Goal: Navigation & Orientation: Find specific page/section

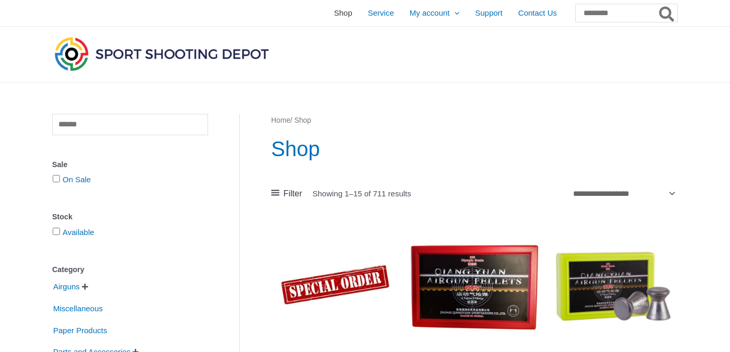
click at [334, 12] on span "Shop" at bounding box center [343, 13] width 18 height 26
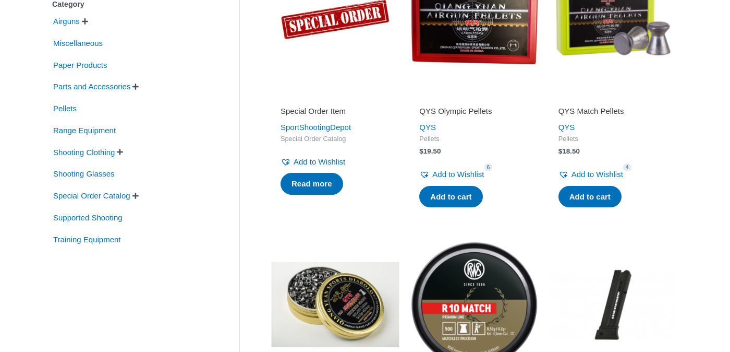
scroll to position [358, 0]
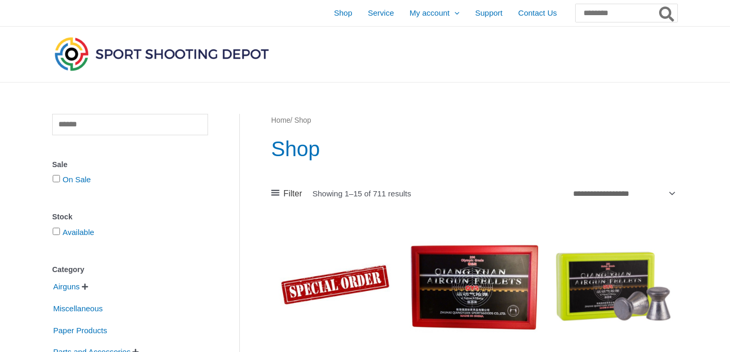
click at [212, 54] on img at bounding box center [161, 53] width 219 height 39
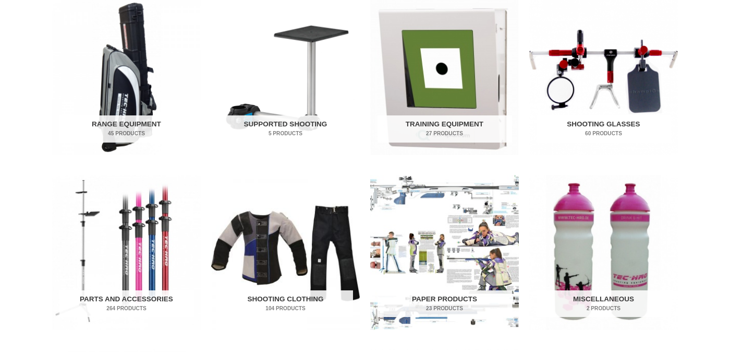
scroll to position [712, 0]
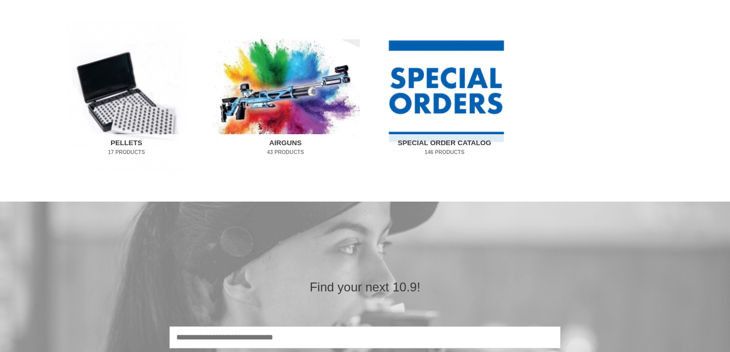
click at [284, 98] on img "Visit product category Airguns" at bounding box center [285, 96] width 149 height 155
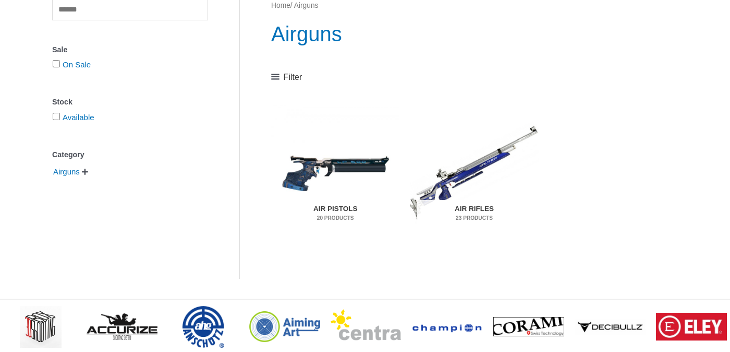
scroll to position [233, 0]
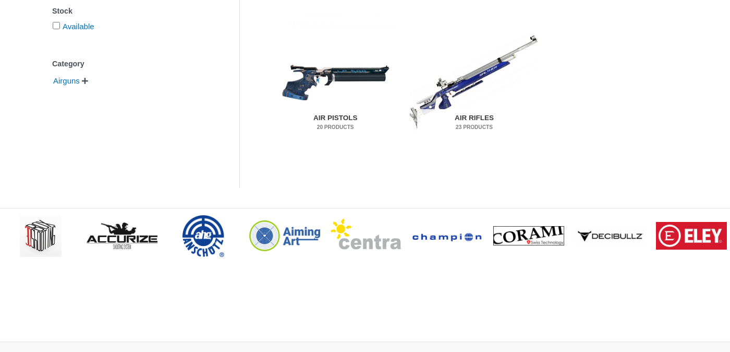
click at [322, 69] on img "Visit product category Air Pistols" at bounding box center [335, 81] width 128 height 135
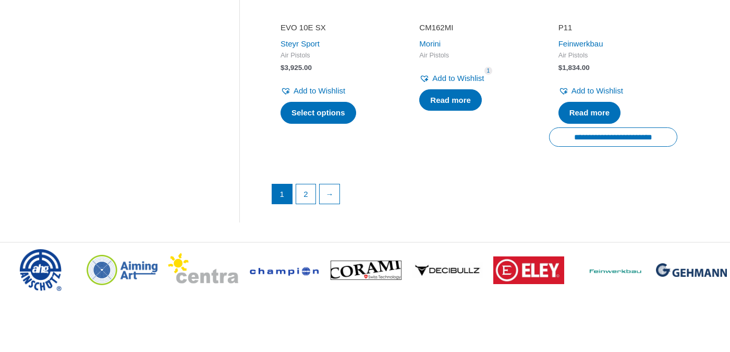
scroll to position [1649, 0]
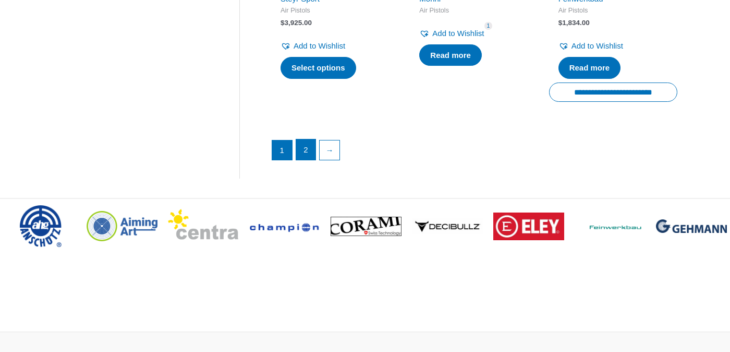
click at [306, 145] on link "2" at bounding box center [306, 149] width 20 height 21
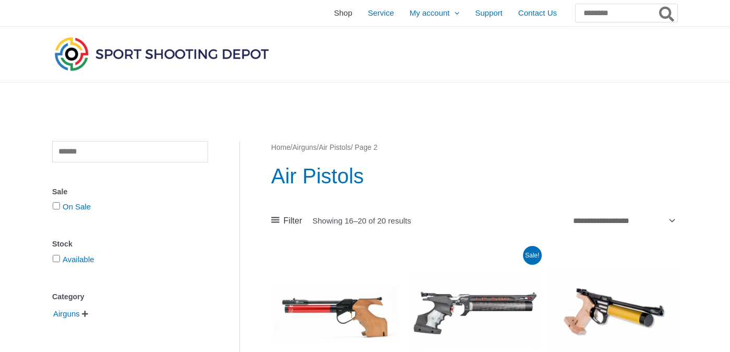
click at [334, 13] on span "Shop" at bounding box center [343, 13] width 18 height 26
click at [222, 57] on img at bounding box center [161, 53] width 219 height 39
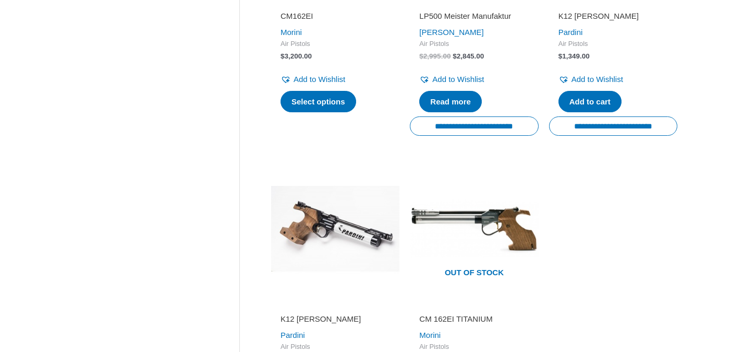
scroll to position [449, 0]
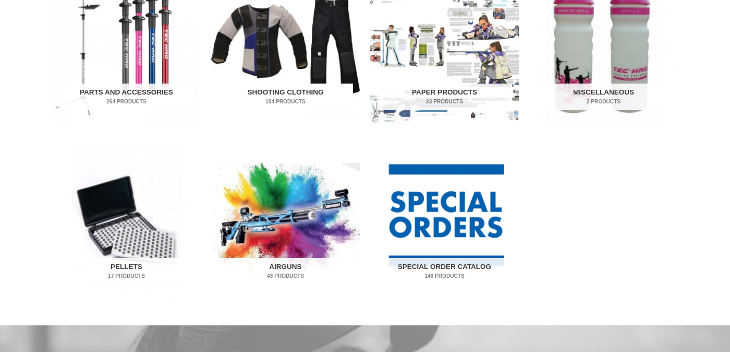
scroll to position [673, 0]
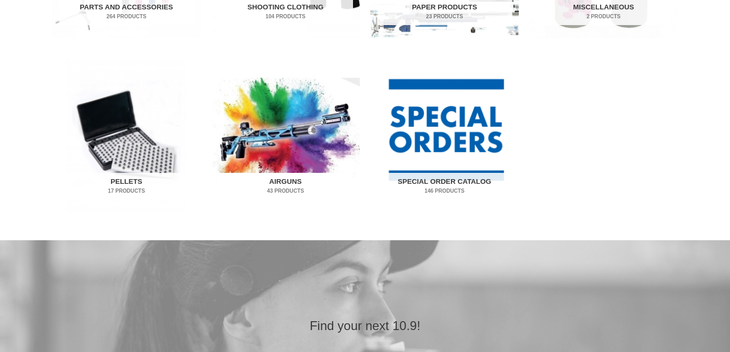
click at [281, 151] on img "Visit product category Airguns" at bounding box center [285, 134] width 149 height 155
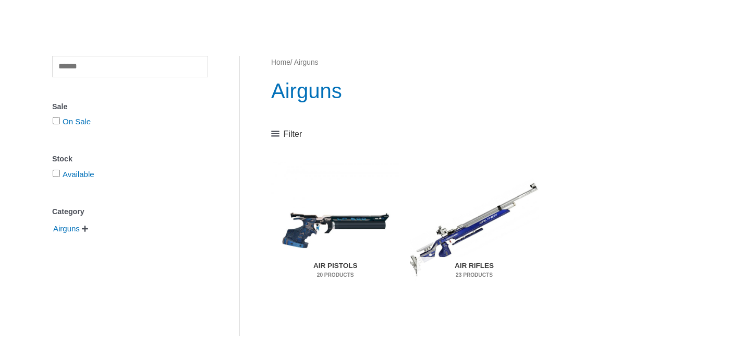
scroll to position [107, 0]
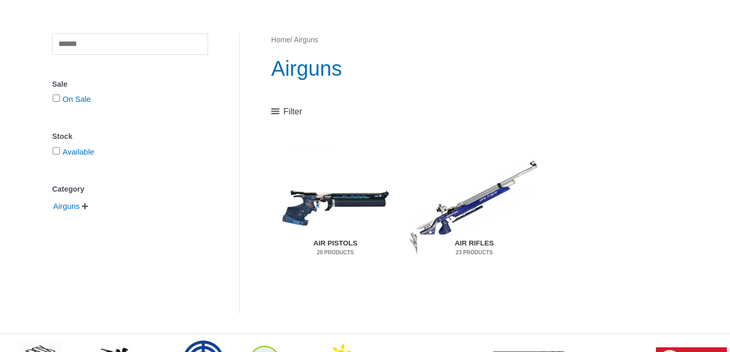
click at [436, 222] on img "Visit product category Air Rifles" at bounding box center [474, 206] width 128 height 135
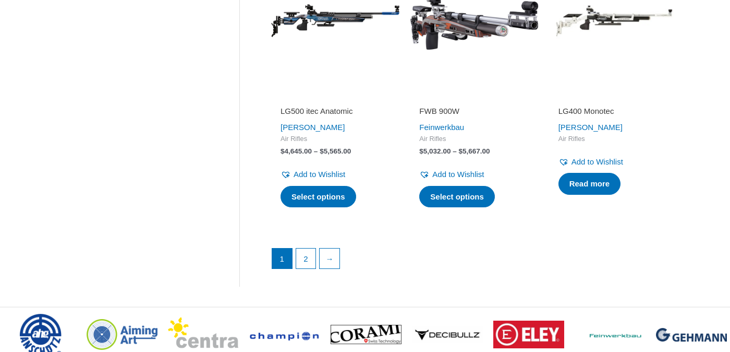
scroll to position [1516, 0]
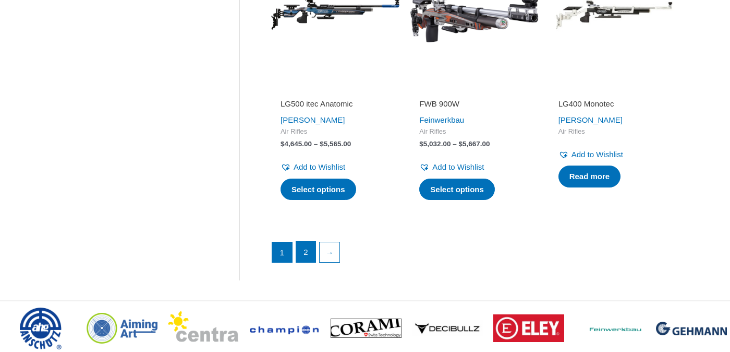
click at [310, 254] on link "2" at bounding box center [306, 251] width 20 height 21
